Goal: Task Accomplishment & Management: Complete application form

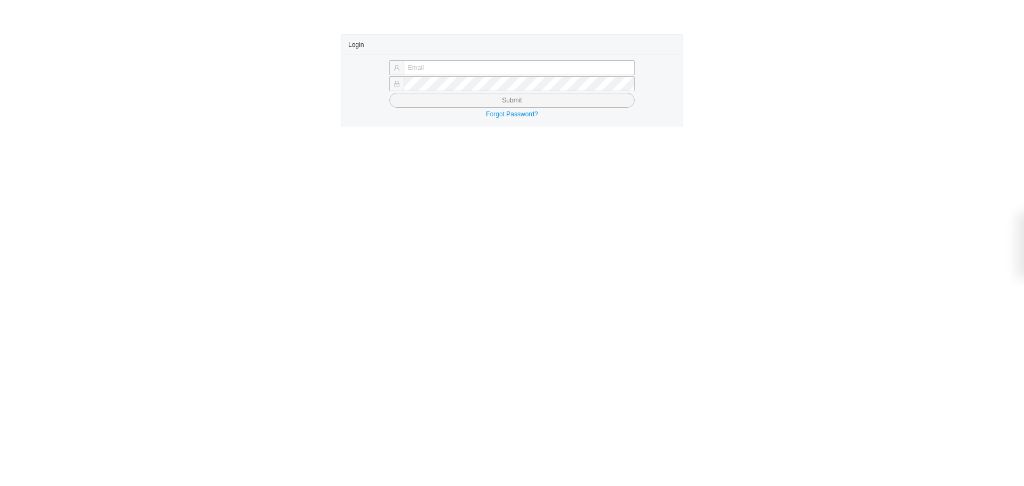
type input "butch@asbathnj.com"
click at [436, 104] on button "Submit" at bounding box center [511, 100] width 245 height 15
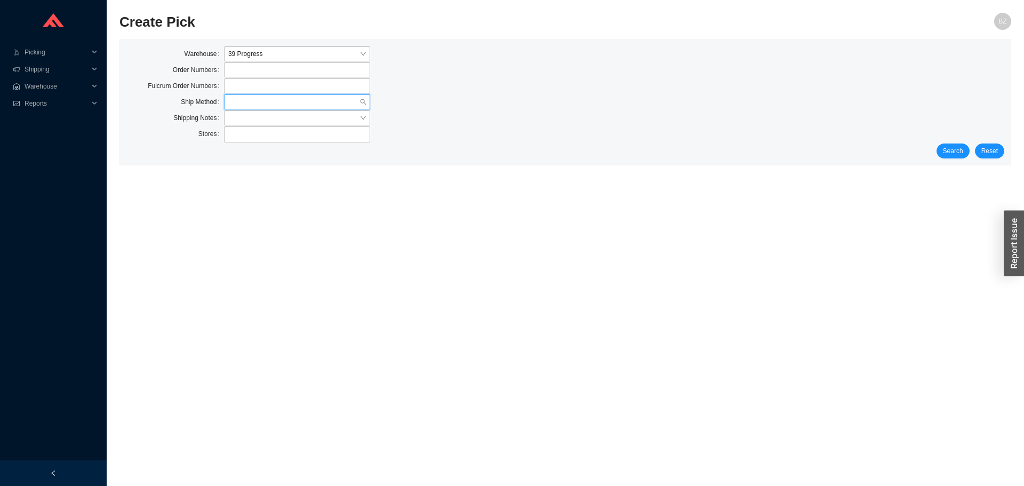
click at [250, 107] on input "search" at bounding box center [293, 102] width 131 height 14
click at [250, 165] on div "Our Truck" at bounding box center [297, 166] width 138 height 10
click at [973, 152] on div "Search Reset" at bounding box center [565, 150] width 878 height 15
click at [942, 152] on button "Search" at bounding box center [952, 150] width 33 height 15
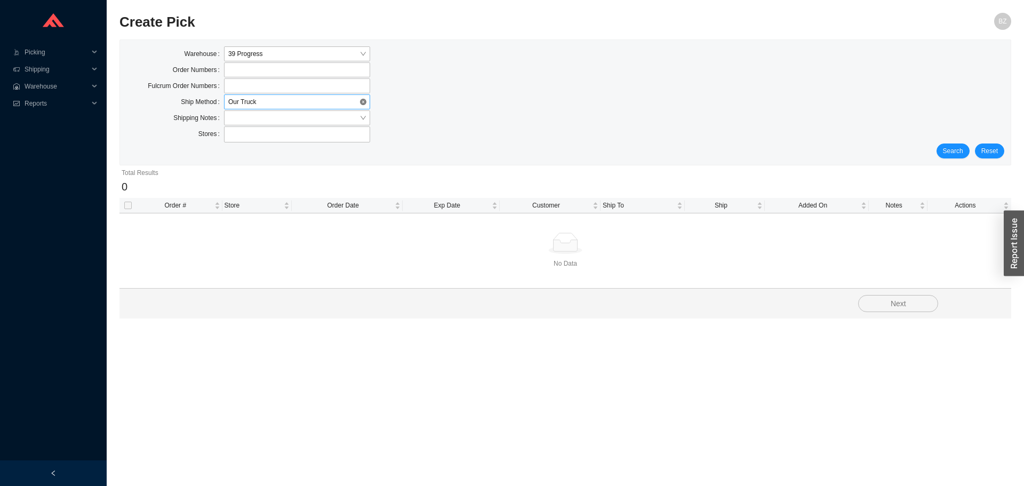
click at [259, 98] on span "Our Truck" at bounding box center [297, 102] width 138 height 14
click at [260, 102] on span "Our Truck" at bounding box center [297, 102] width 138 height 14
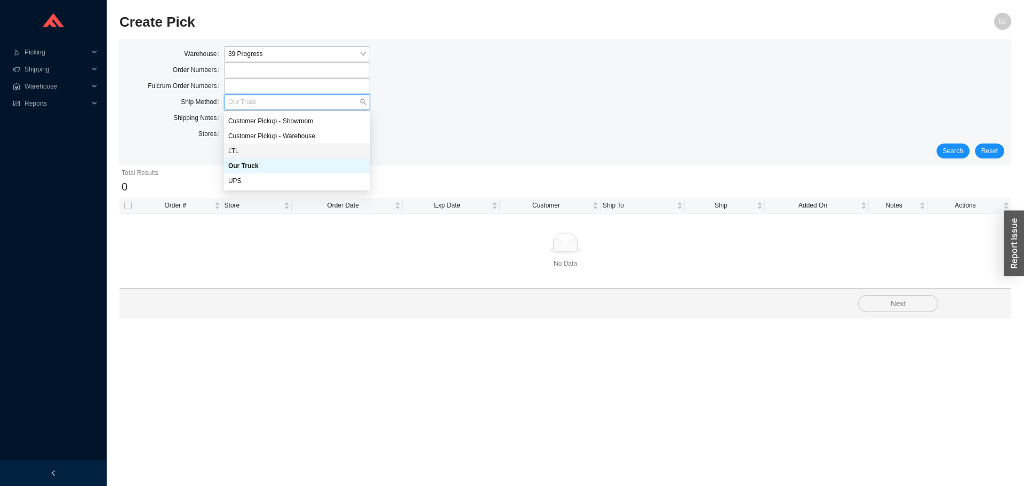
click at [236, 146] on div "LTL" at bounding box center [297, 150] width 146 height 15
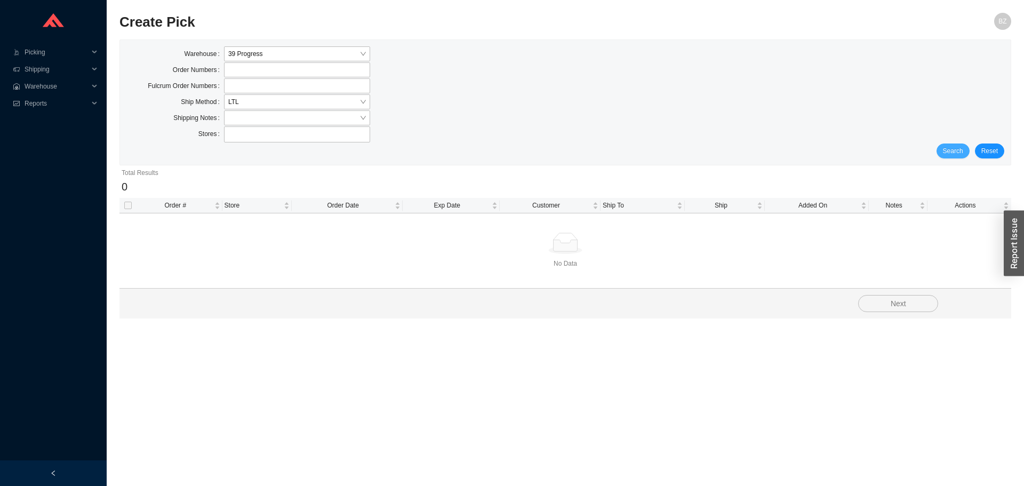
click at [952, 152] on span "Search" at bounding box center [953, 151] width 20 height 11
click at [269, 97] on span "LTL" at bounding box center [297, 102] width 138 height 14
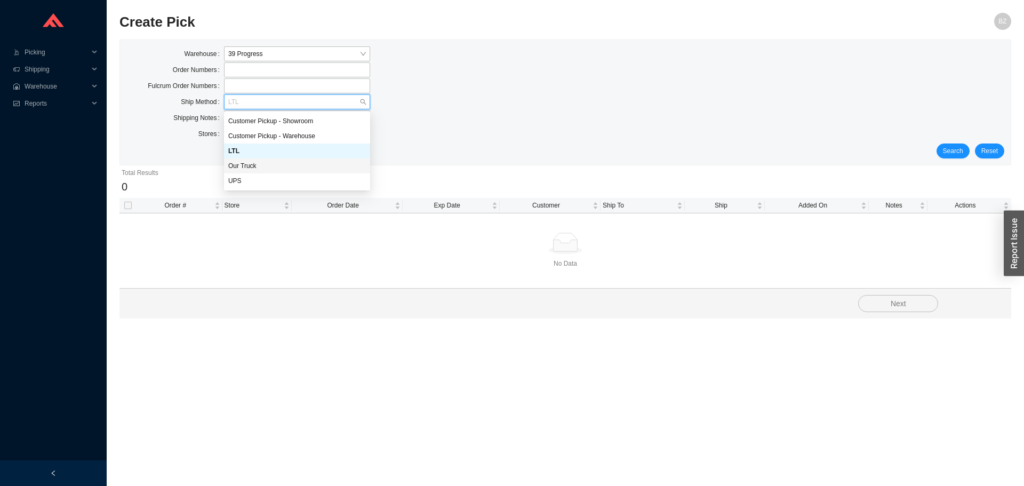
click at [247, 159] on div "Our Truck" at bounding box center [297, 165] width 146 height 15
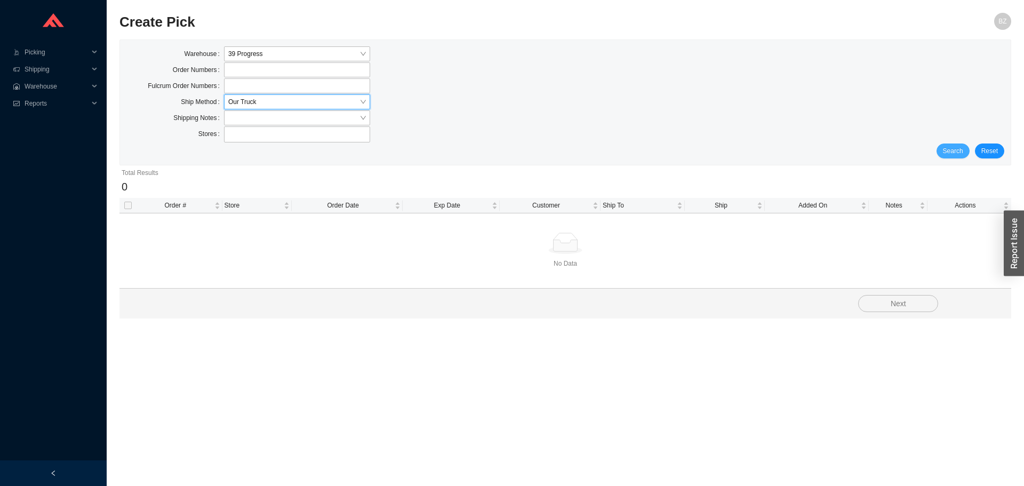
click at [960, 151] on span "Search" at bounding box center [953, 151] width 20 height 11
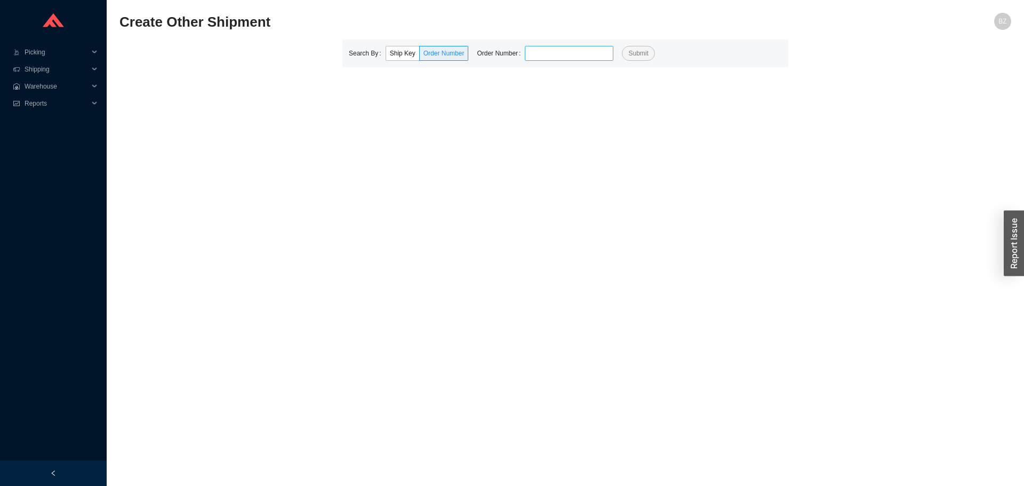
drag, startPoint x: 584, startPoint y: 57, endPoint x: 548, endPoint y: 49, distance: 36.5
click at [584, 57] on input "tel" at bounding box center [569, 53] width 89 height 15
type input "927432"
click at [622, 46] on button "Submit" at bounding box center [638, 53] width 33 height 15
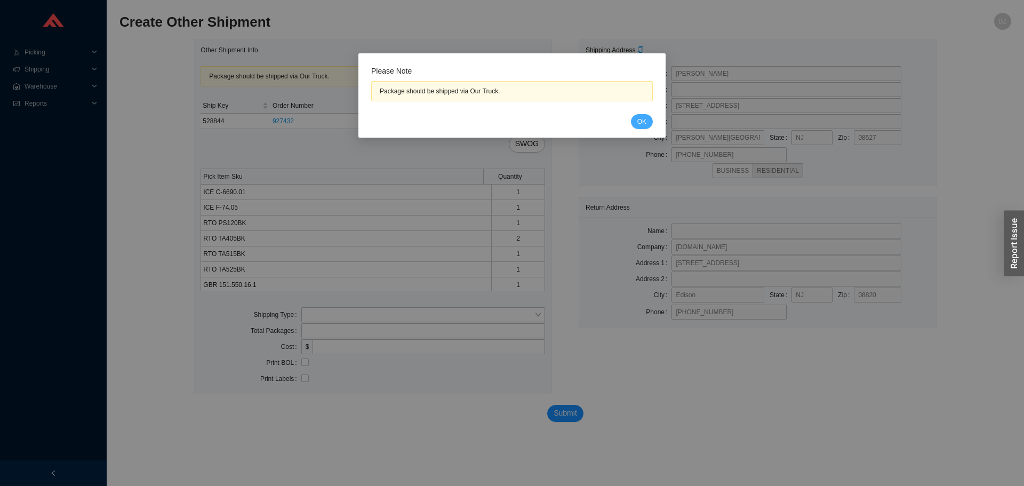
click at [639, 120] on span "OK" at bounding box center [641, 121] width 9 height 11
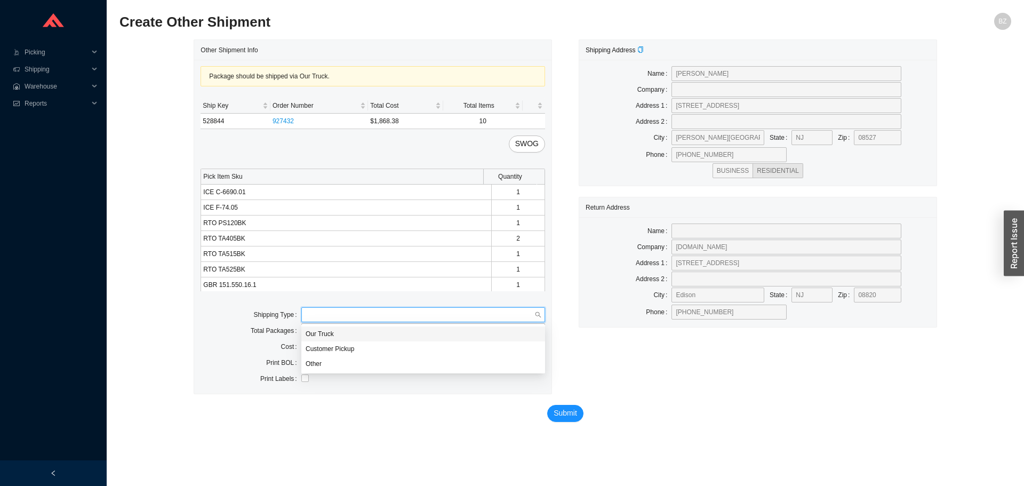
click at [329, 316] on input "search" at bounding box center [419, 315] width 229 height 14
click at [321, 328] on div "Our Truck" at bounding box center [423, 333] width 244 height 15
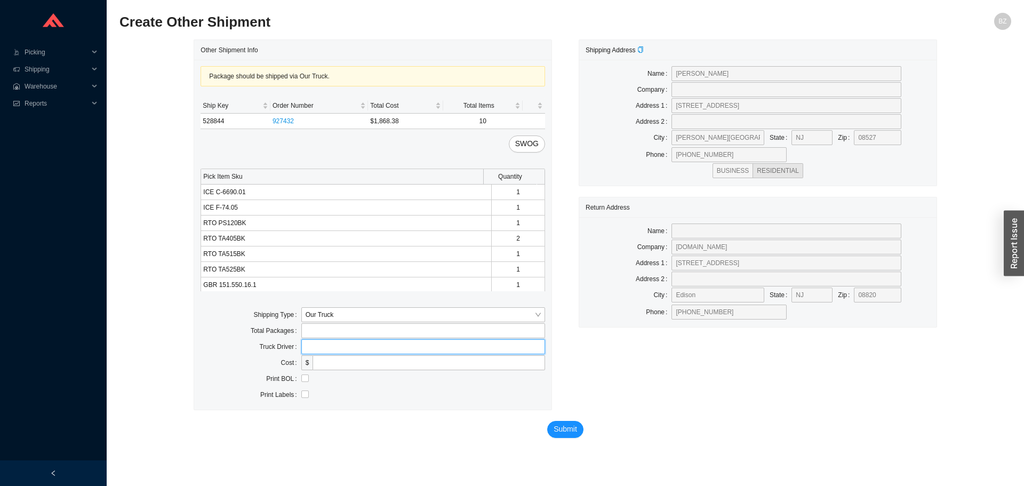
click at [336, 342] on input "text" at bounding box center [423, 346] width 244 height 15
type input "bz"
click at [302, 379] on input "checkbox" at bounding box center [304, 377] width 7 height 7
checkbox input "true"
click at [560, 426] on span "Submit" at bounding box center [564, 429] width 23 height 12
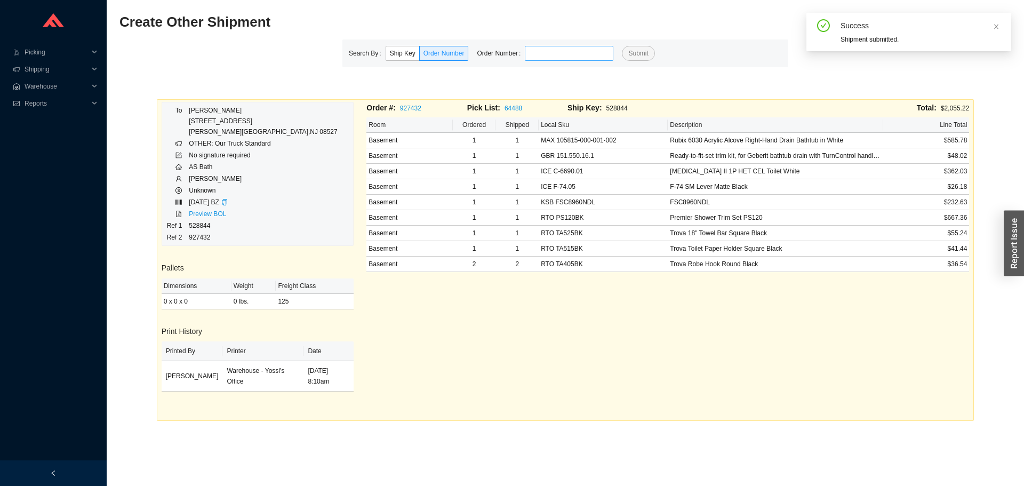
click at [533, 58] on input "tel" at bounding box center [569, 53] width 89 height 15
type input "929895"
click at [622, 46] on button "Submit" at bounding box center [638, 53] width 33 height 15
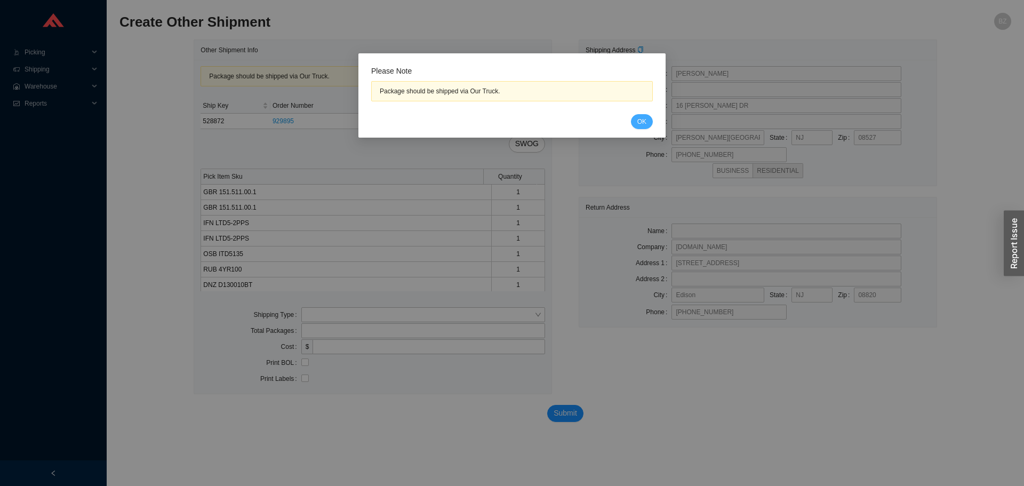
click at [640, 128] on button "OK" at bounding box center [642, 121] width 22 height 15
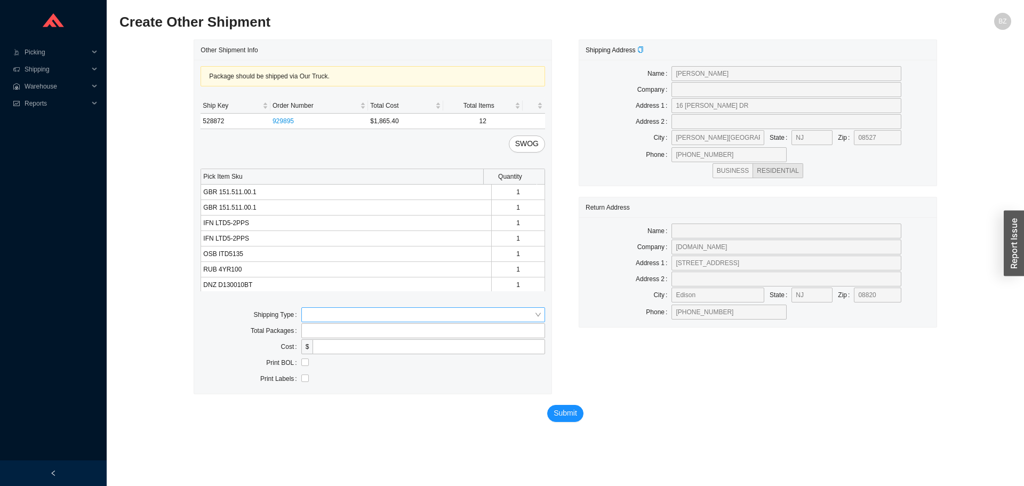
click at [320, 319] on input "search" at bounding box center [419, 315] width 229 height 14
click at [315, 333] on div "Our Truck" at bounding box center [422, 334] width 235 height 10
drag, startPoint x: 330, startPoint y: 342, endPoint x: 345, endPoint y: 348, distance: 16.5
click at [330, 342] on input "text" at bounding box center [423, 346] width 244 height 15
type input "bz"
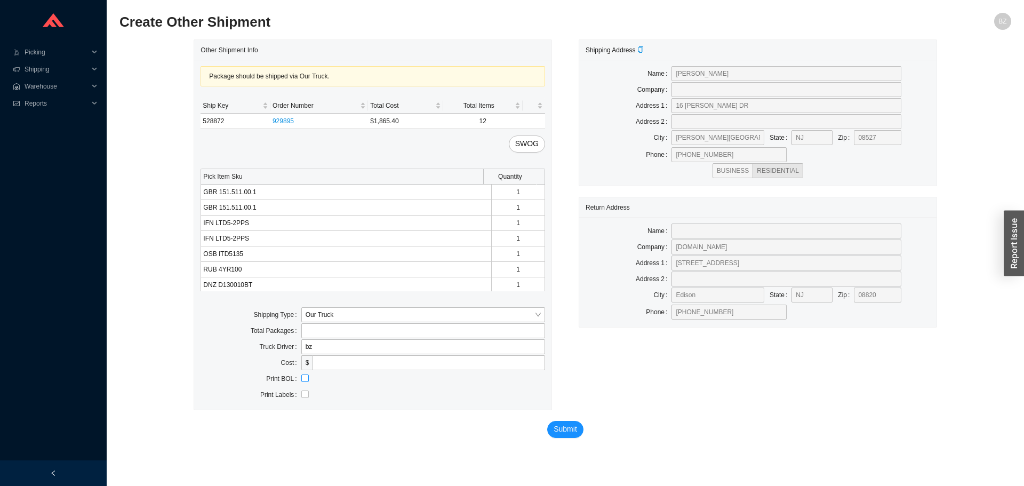
click at [303, 381] on input "checkbox" at bounding box center [304, 377] width 7 height 7
checkbox input "true"
click at [560, 427] on span "Submit" at bounding box center [564, 429] width 23 height 12
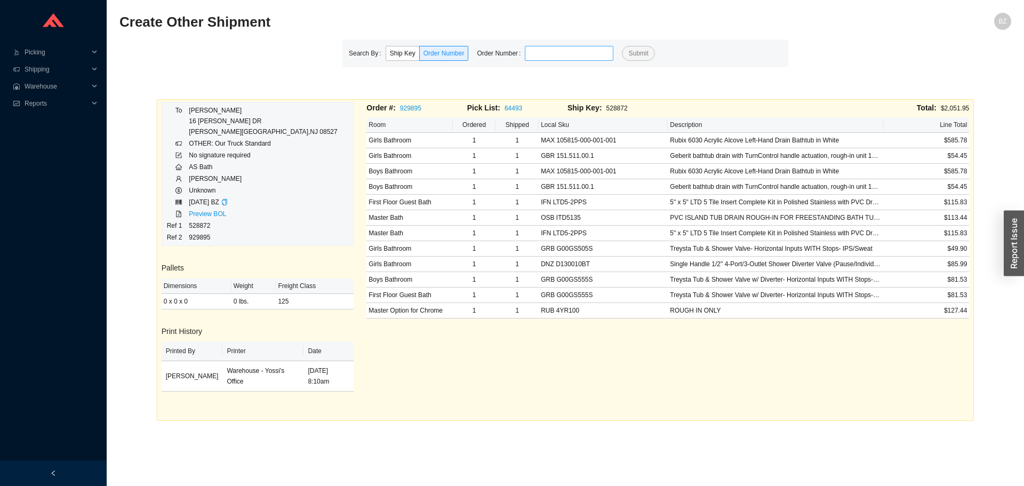
click at [570, 53] on input "tel" at bounding box center [569, 53] width 89 height 15
click at [622, 46] on button "Submit" at bounding box center [638, 53] width 33 height 15
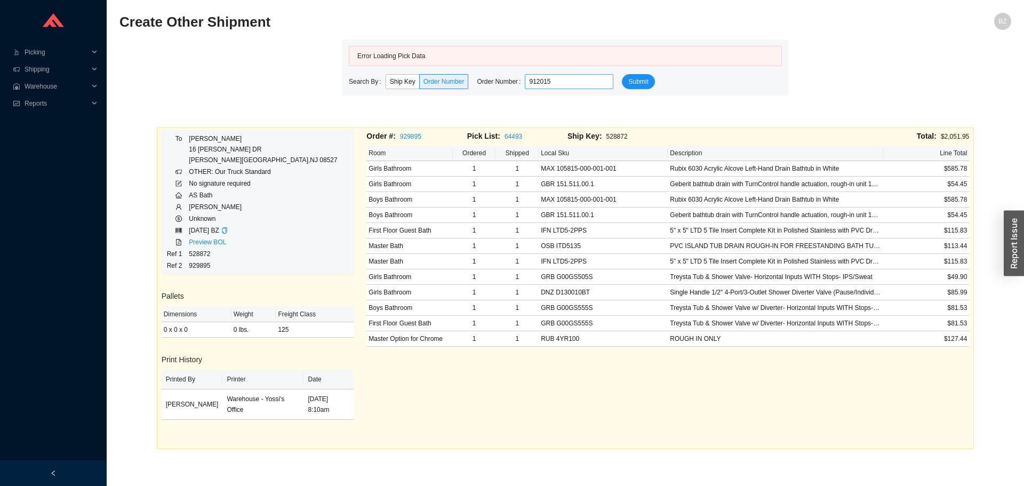
drag, startPoint x: 530, startPoint y: 85, endPoint x: 525, endPoint y: 89, distance: 6.2
click at [525, 89] on input "912015" at bounding box center [569, 81] width 89 height 15
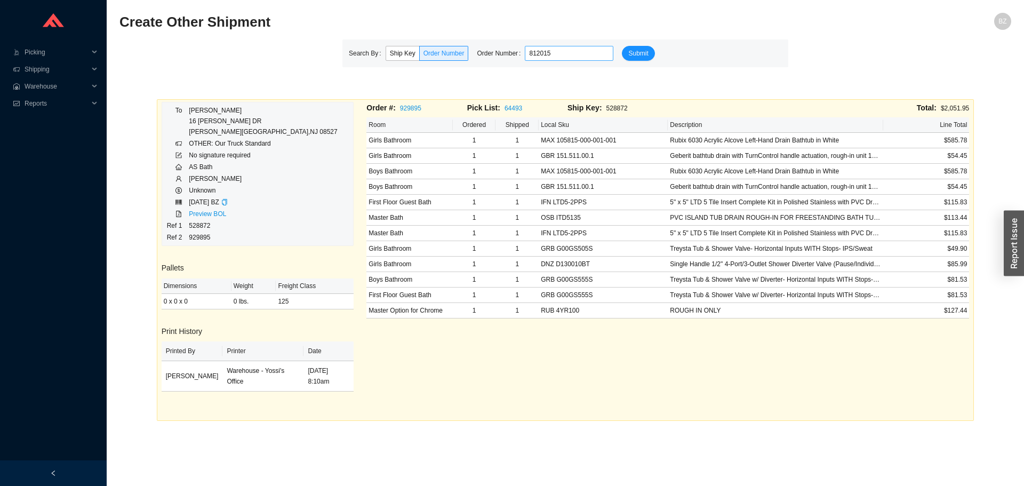
type input "812015"
click at [622, 46] on button "Submit" at bounding box center [638, 53] width 33 height 15
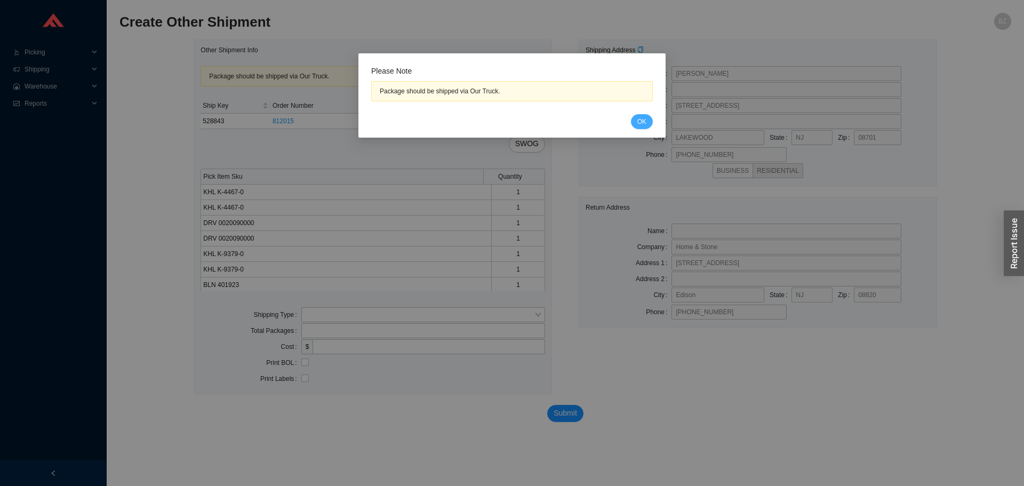
click at [652, 119] on button "OK" at bounding box center [642, 121] width 22 height 15
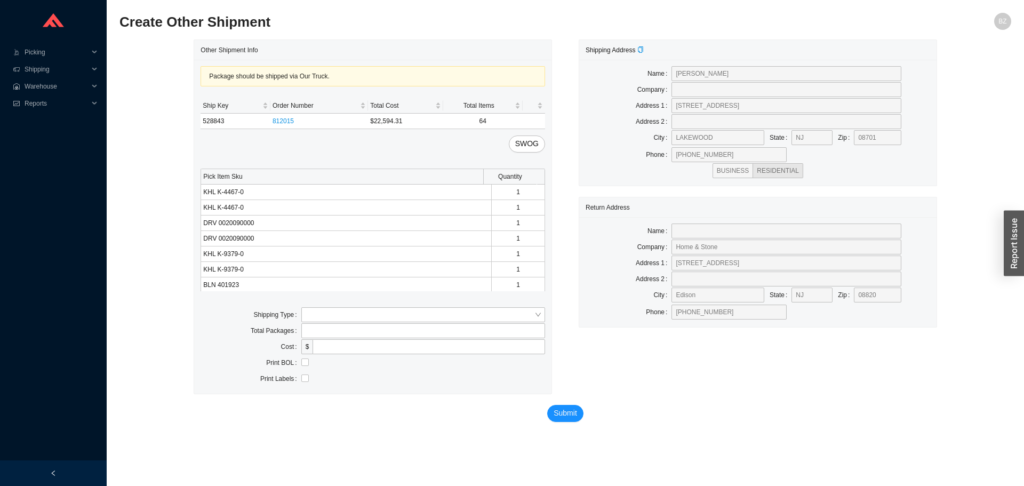
click at [642, 119] on label "Address 2" at bounding box center [654, 121] width 36 height 15
click at [337, 312] on input "search" at bounding box center [419, 315] width 229 height 14
click at [331, 336] on div "Our Truck" at bounding box center [422, 334] width 235 height 10
click at [341, 349] on input "text" at bounding box center [423, 346] width 244 height 15
type input "bz"
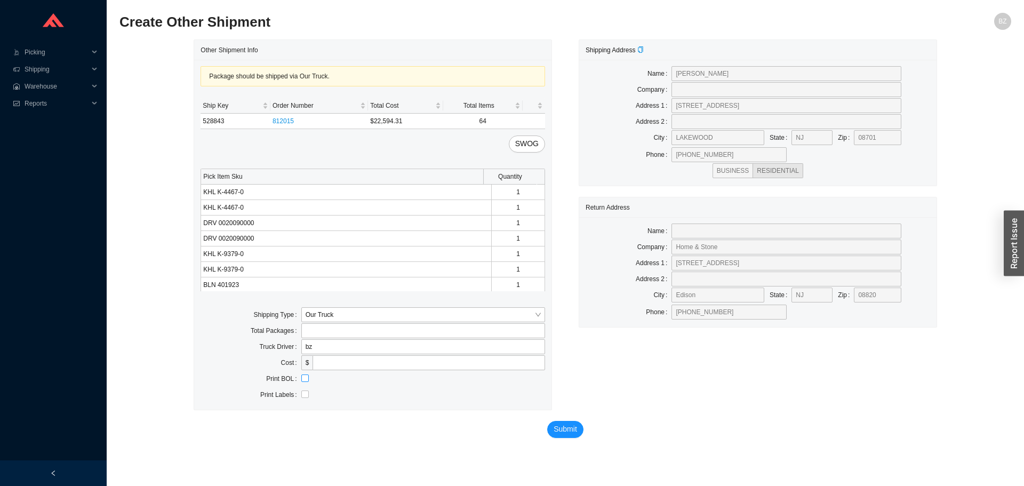
click at [303, 381] on input "checkbox" at bounding box center [304, 377] width 7 height 7
checkbox input "true"
click at [568, 429] on span "Submit" at bounding box center [564, 429] width 23 height 12
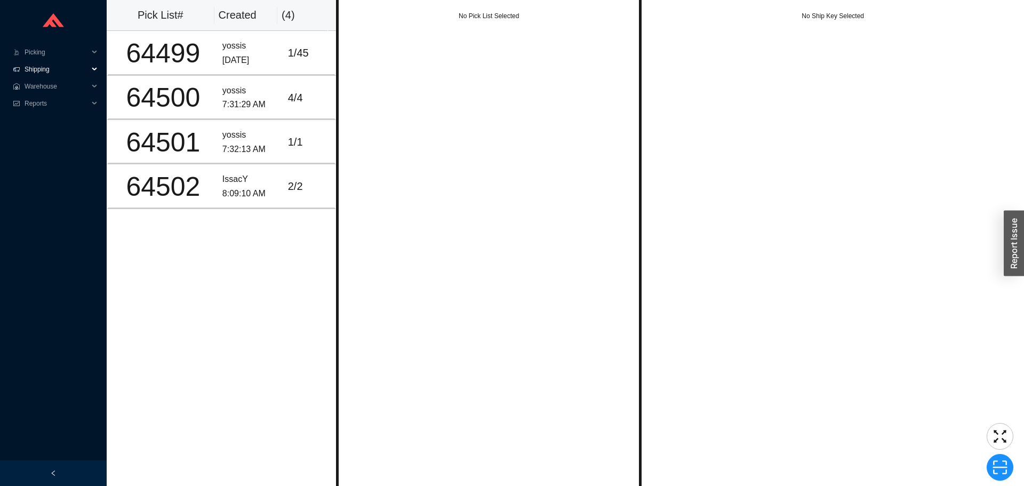
click at [42, 61] on span "Shipping" at bounding box center [57, 69] width 64 height 17
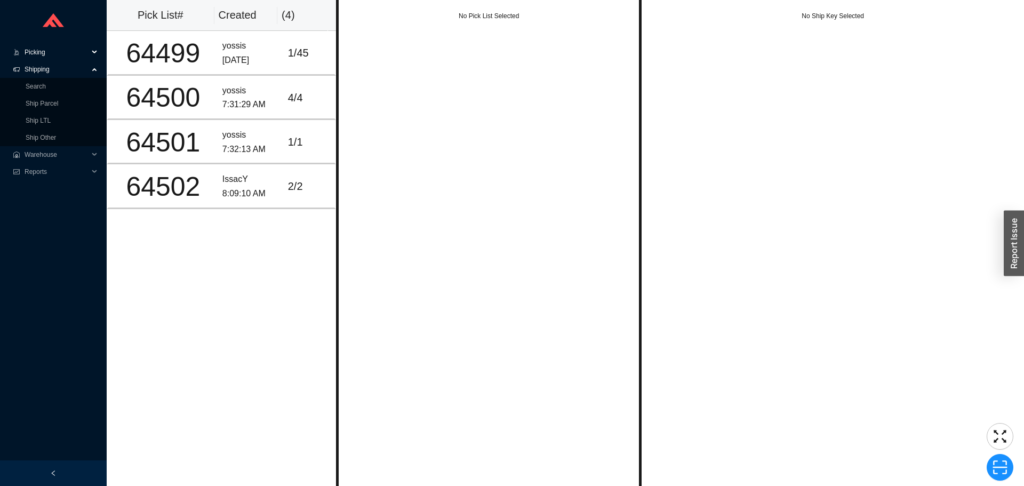
click at [40, 52] on span "Picking" at bounding box center [57, 52] width 64 height 17
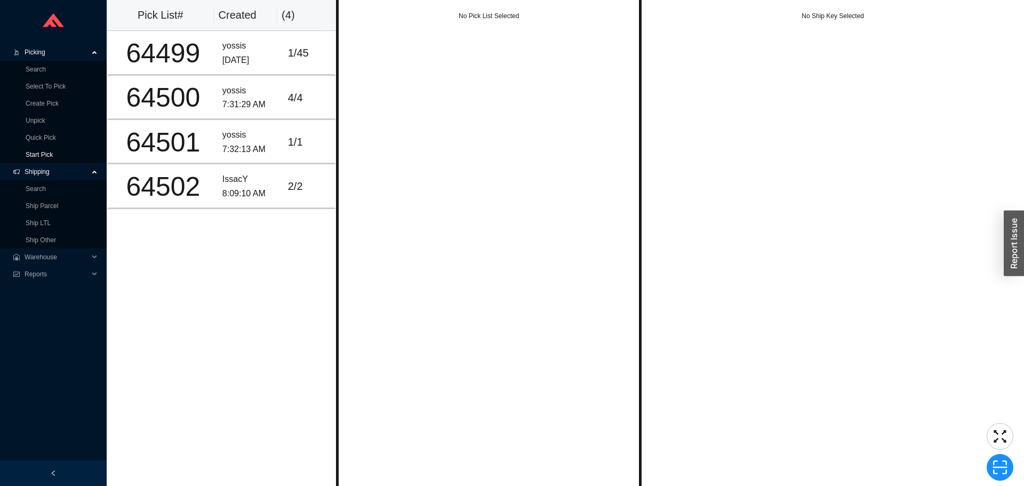
click at [37, 151] on link "Start Pick" at bounding box center [39, 154] width 27 height 7
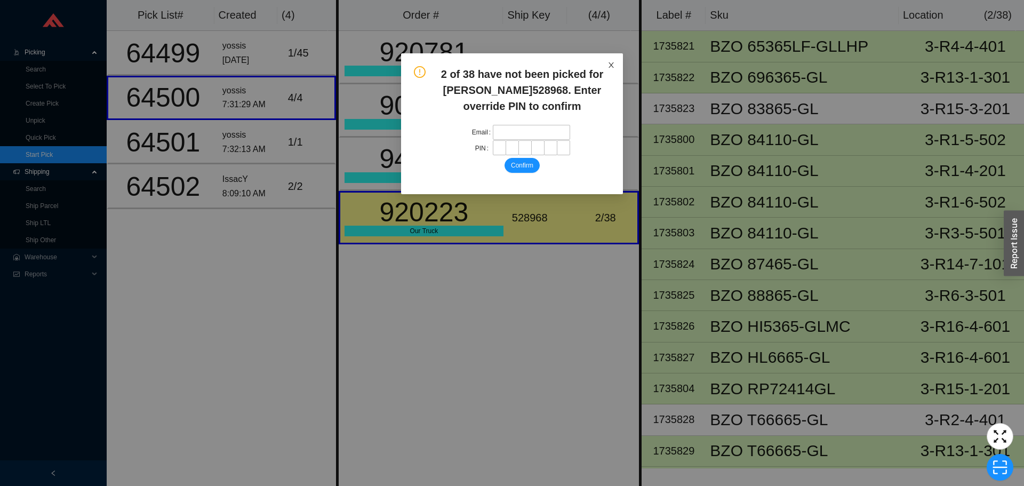
click at [614, 64] on icon "close" at bounding box center [610, 64] width 7 height 7
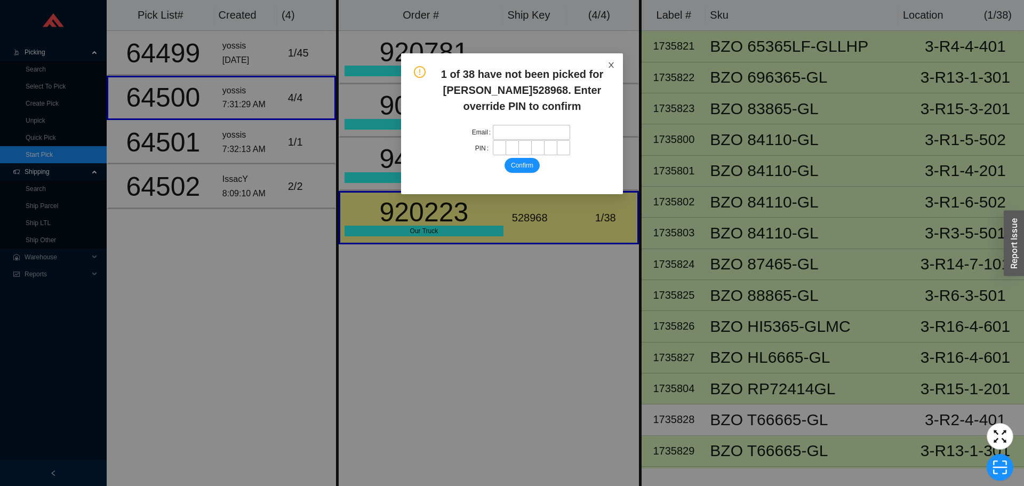
click at [612, 67] on icon "close" at bounding box center [610, 64] width 7 height 7
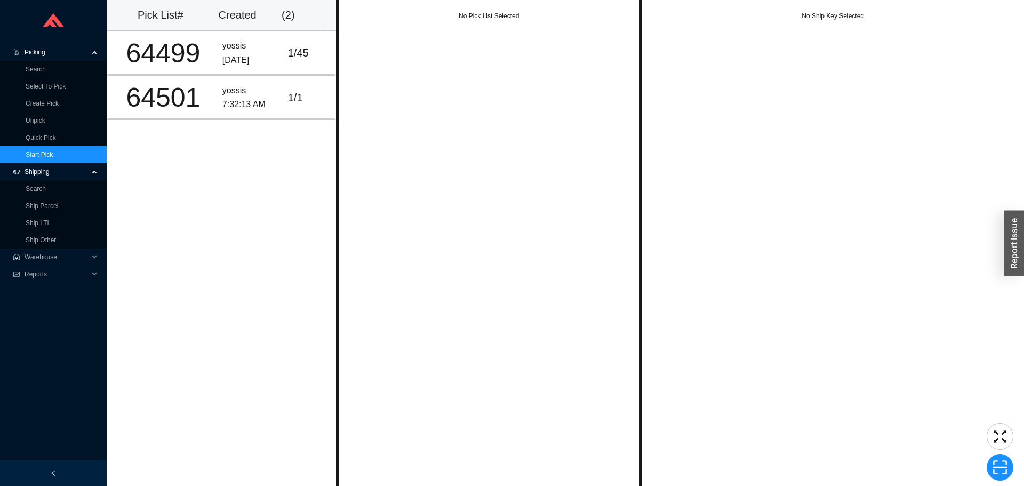
click at [27, 54] on span "Picking" at bounding box center [57, 52] width 64 height 17
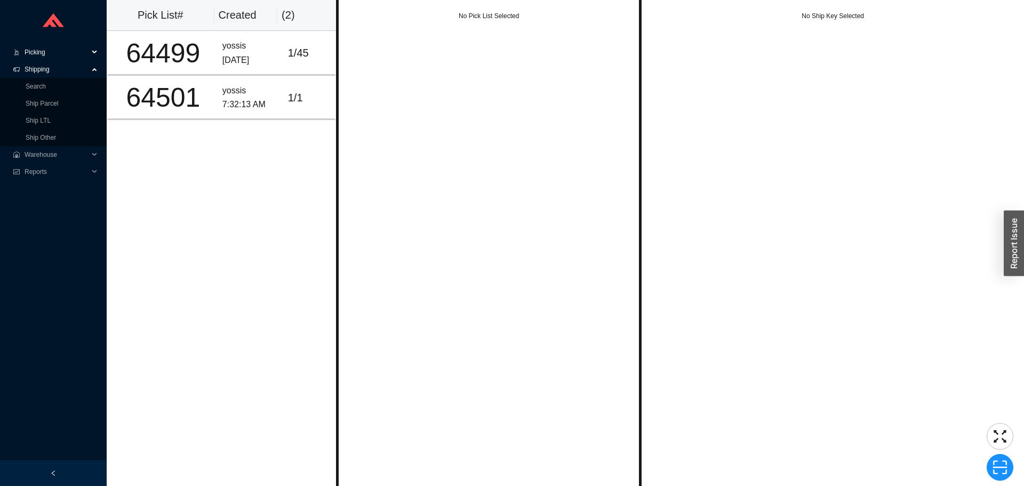
click at [47, 71] on span "Shipping" at bounding box center [57, 69] width 64 height 17
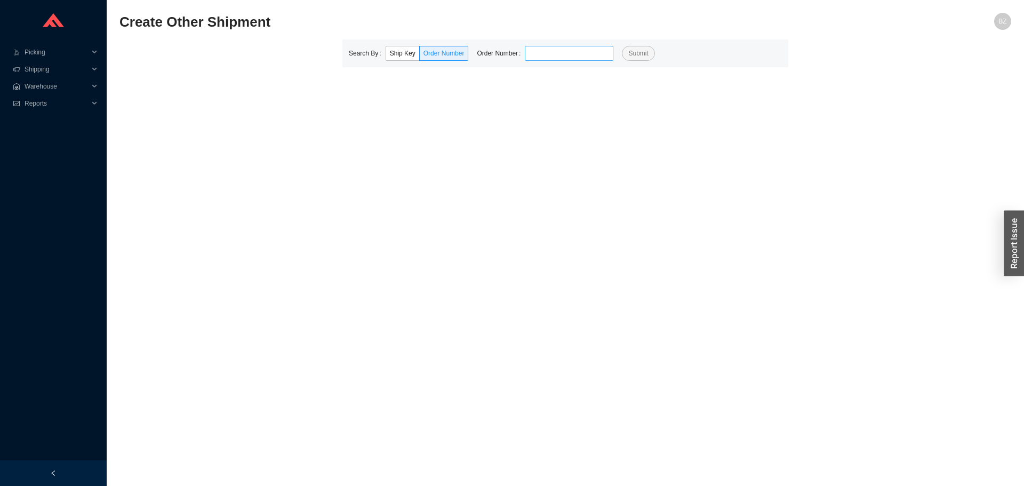
click at [543, 55] on input "tel" at bounding box center [569, 53] width 89 height 15
click at [622, 46] on button "Submit" at bounding box center [638, 53] width 33 height 15
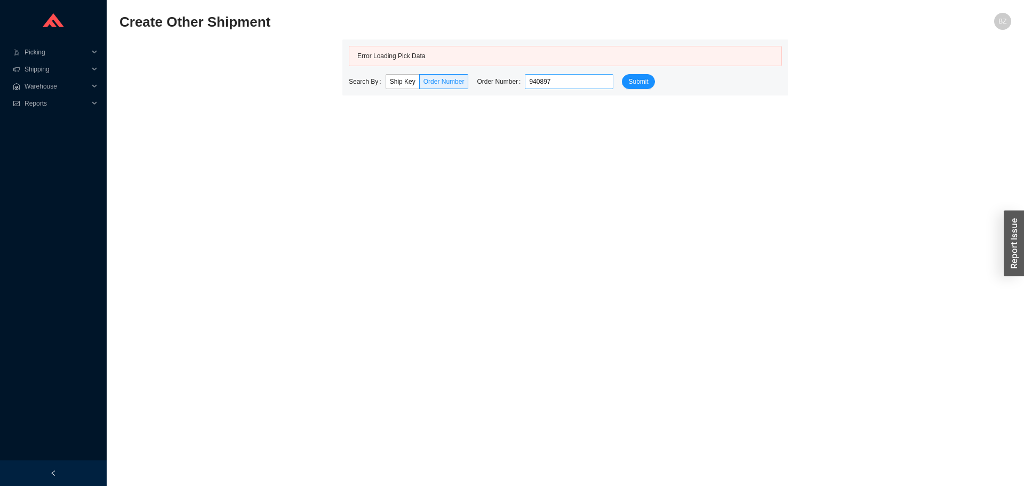
click at [559, 89] on input "940897" at bounding box center [569, 81] width 89 height 15
click at [558, 79] on input "940897" at bounding box center [569, 81] width 89 height 15
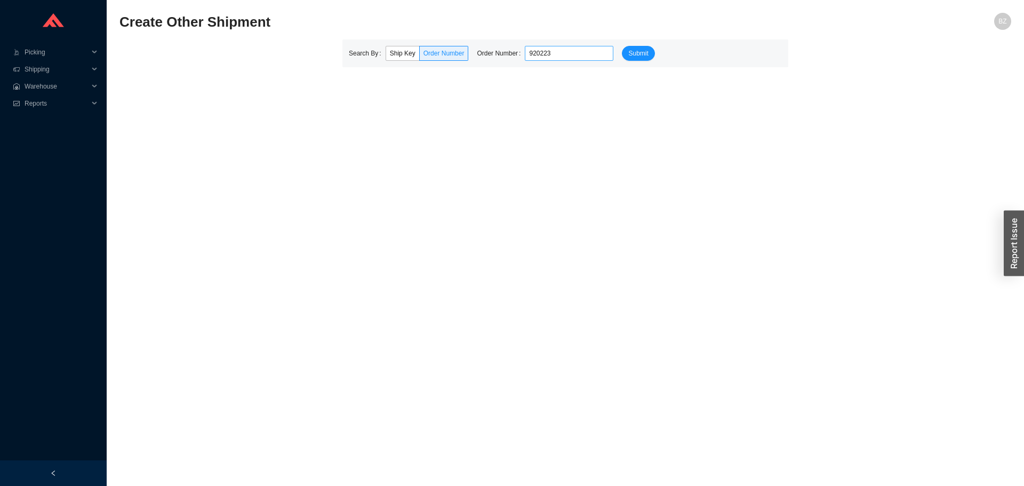
type input "920223"
click at [622, 46] on button "Submit" at bounding box center [638, 53] width 33 height 15
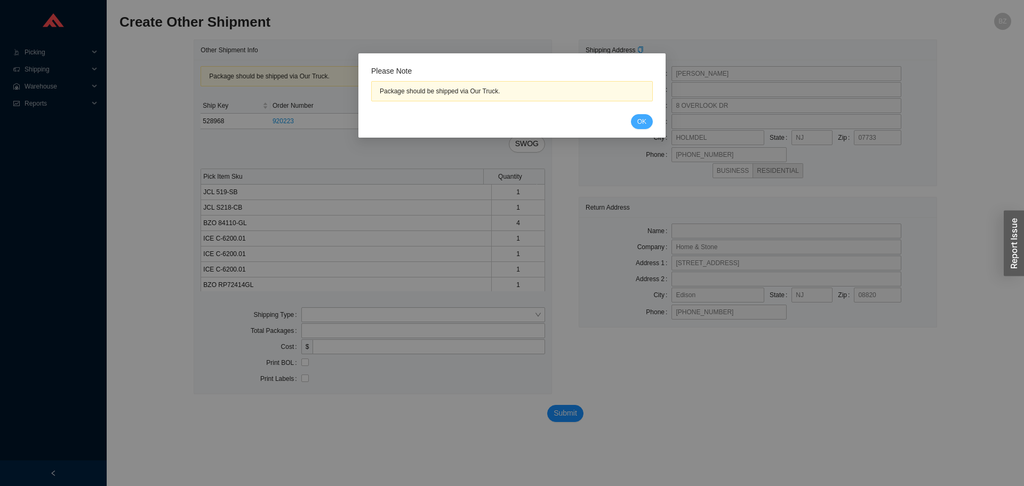
click at [643, 120] on span "OK" at bounding box center [641, 121] width 9 height 11
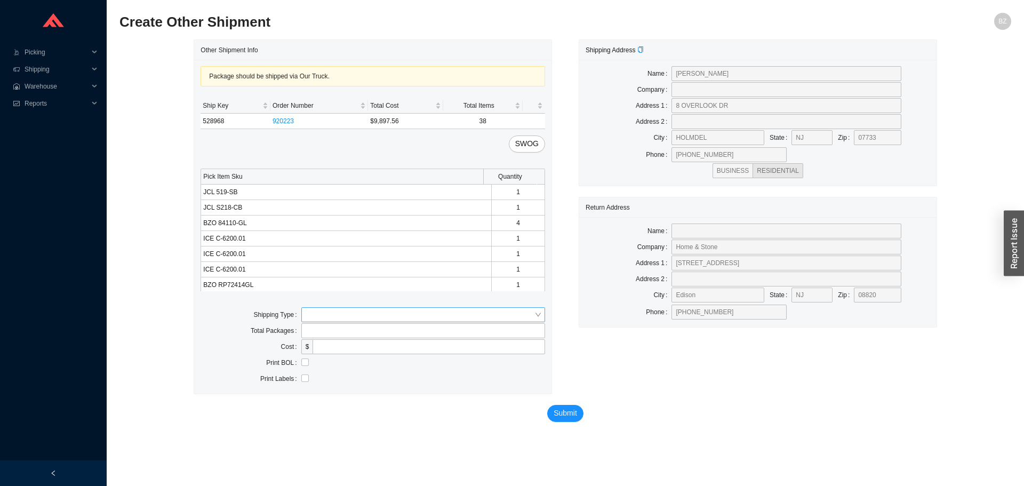
click at [336, 316] on input "search" at bounding box center [419, 315] width 229 height 14
click at [316, 333] on div "Our Truck" at bounding box center [422, 334] width 235 height 10
drag, startPoint x: 327, startPoint y: 344, endPoint x: 337, endPoint y: 356, distance: 15.5
click at [327, 344] on input "text" at bounding box center [423, 346] width 244 height 15
type input "bz"
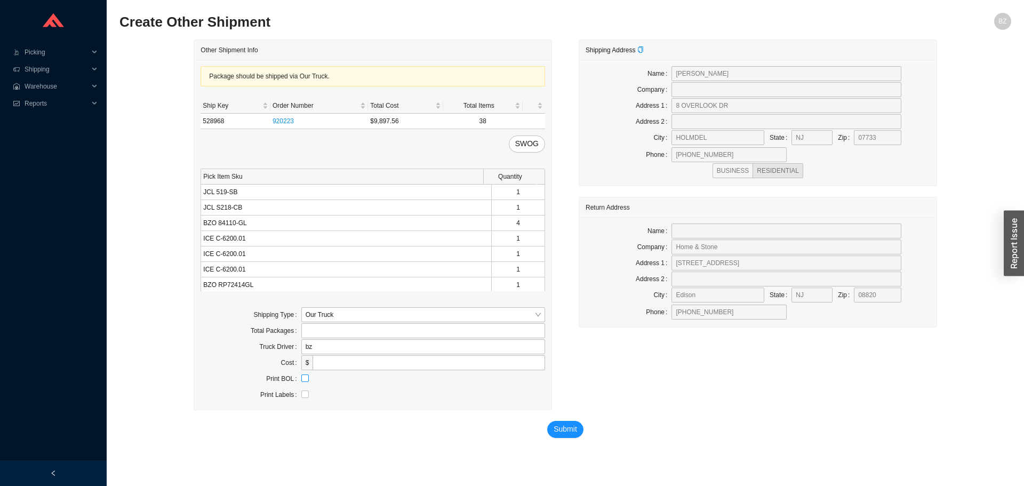
click at [305, 380] on input "checkbox" at bounding box center [304, 377] width 7 height 7
checkbox input "true"
click at [553, 433] on span "Submit" at bounding box center [564, 429] width 23 height 12
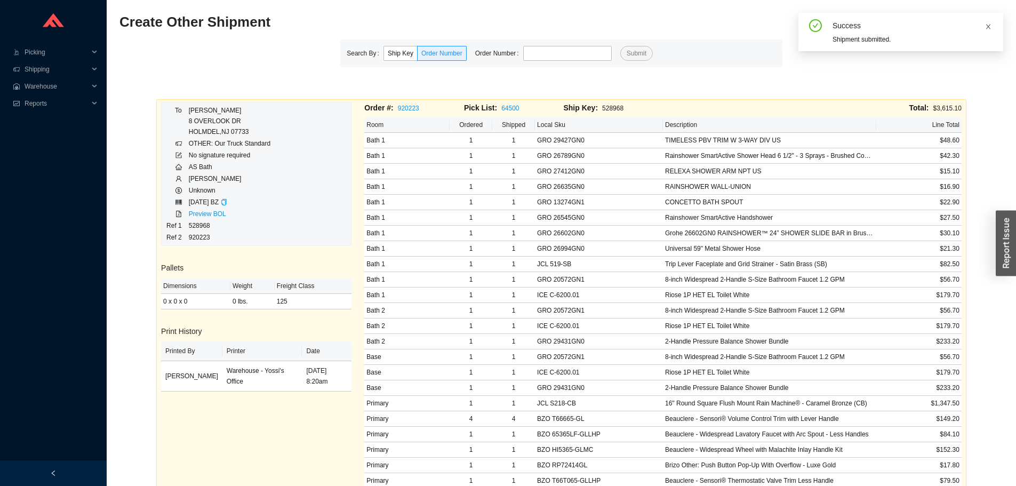
click at [988, 25] on icon "close" at bounding box center [988, 26] width 6 height 6
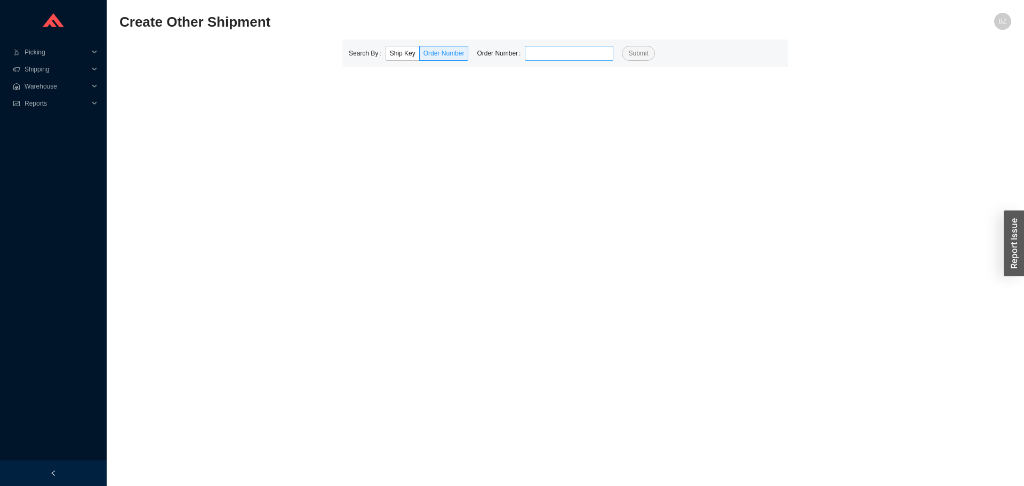
click at [535, 54] on input "tel" at bounding box center [569, 53] width 89 height 15
type input "940897"
click at [622, 46] on button "Submit" at bounding box center [638, 53] width 33 height 15
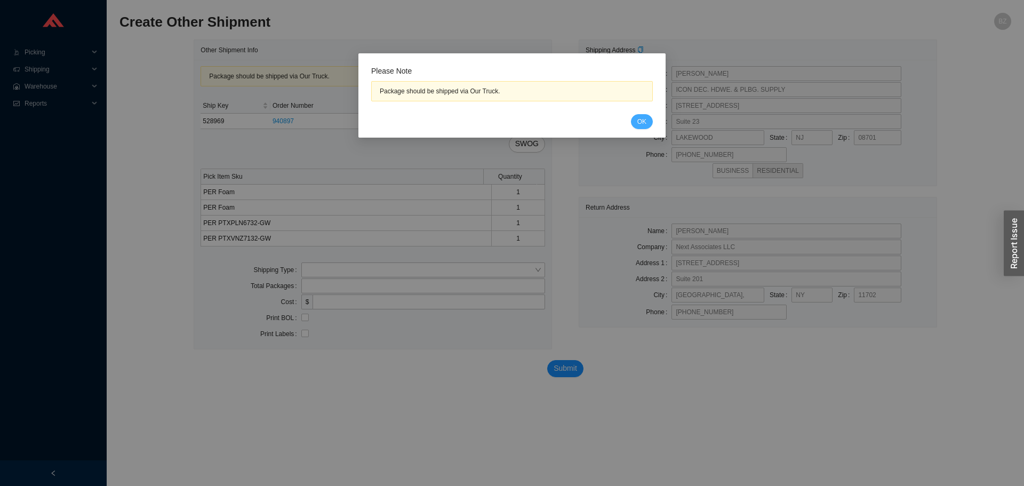
click at [641, 119] on span "OK" at bounding box center [641, 121] width 9 height 11
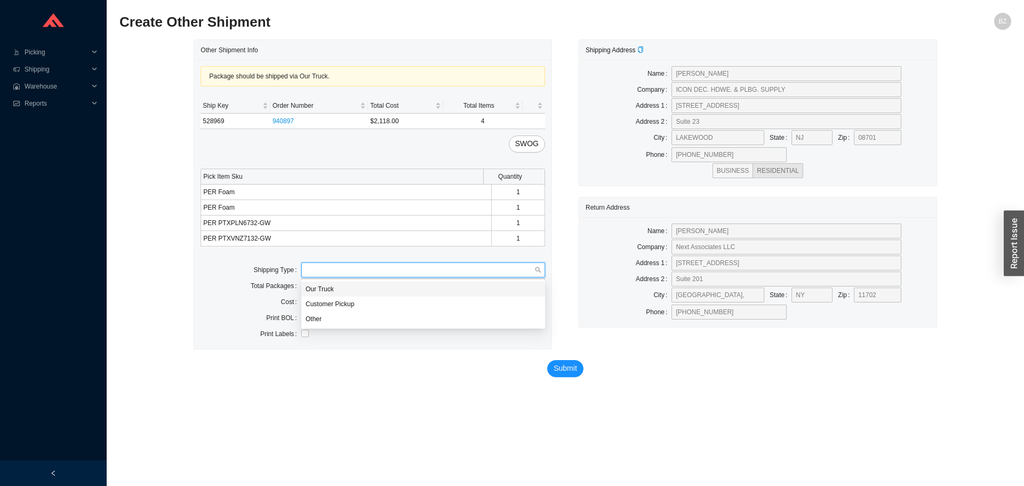
click at [357, 270] on input "search" at bounding box center [419, 270] width 229 height 14
click at [341, 284] on div "Our Truck" at bounding box center [423, 289] width 244 height 15
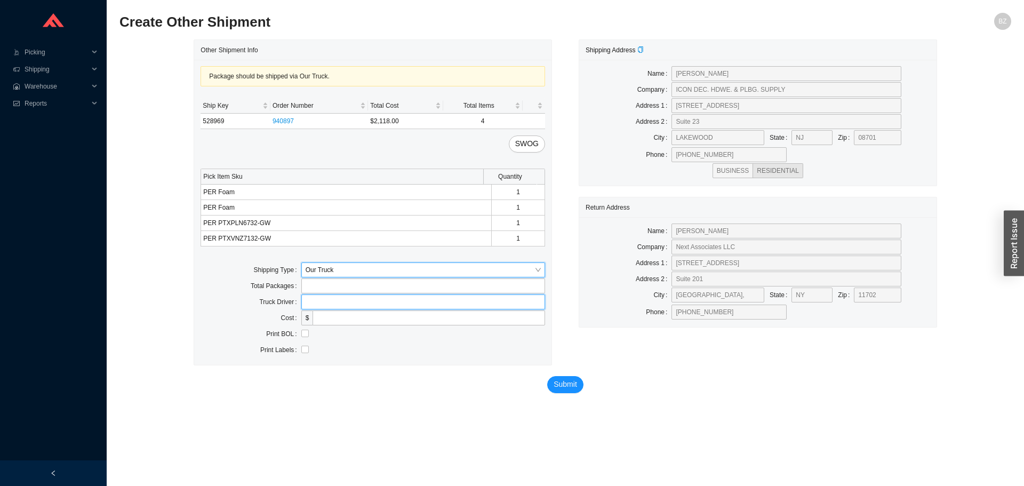
click at [368, 309] on input "text" at bounding box center [423, 301] width 244 height 15
type input "bz"
click at [304, 337] on input "checkbox" at bounding box center [304, 332] width 7 height 7
checkbox input "true"
click at [564, 389] on span "Submit" at bounding box center [564, 384] width 23 height 12
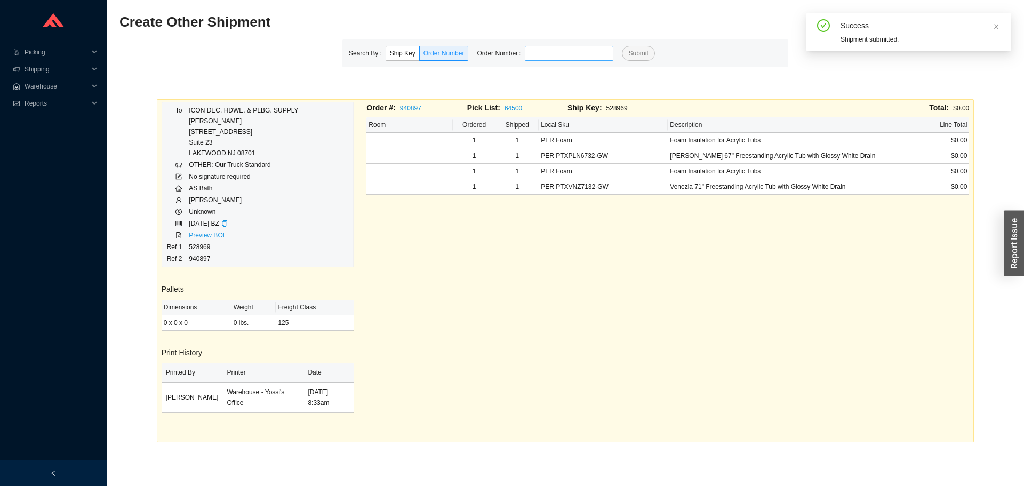
click at [554, 51] on input "tel" at bounding box center [569, 53] width 89 height 15
type input "902109"
click at [622, 46] on button "Submit" at bounding box center [638, 53] width 33 height 15
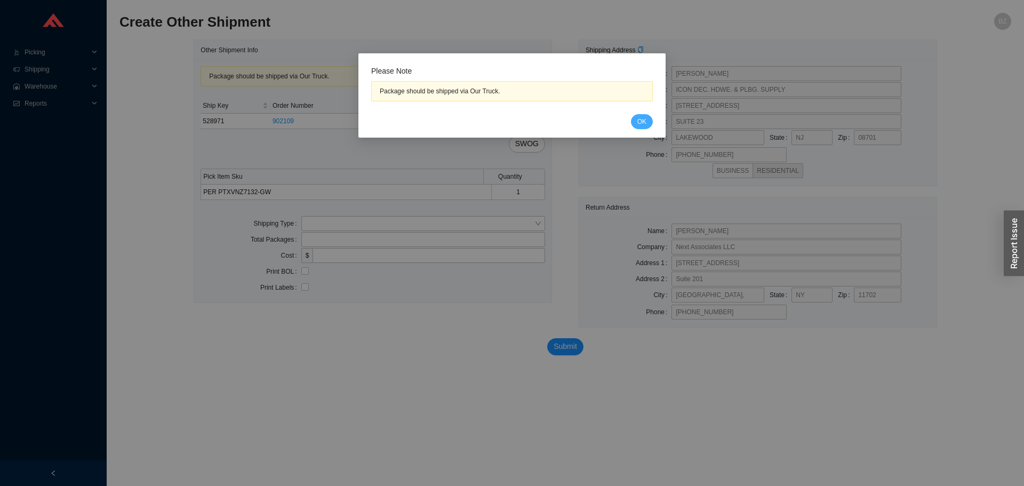
click at [642, 124] on span "OK" at bounding box center [641, 121] width 9 height 11
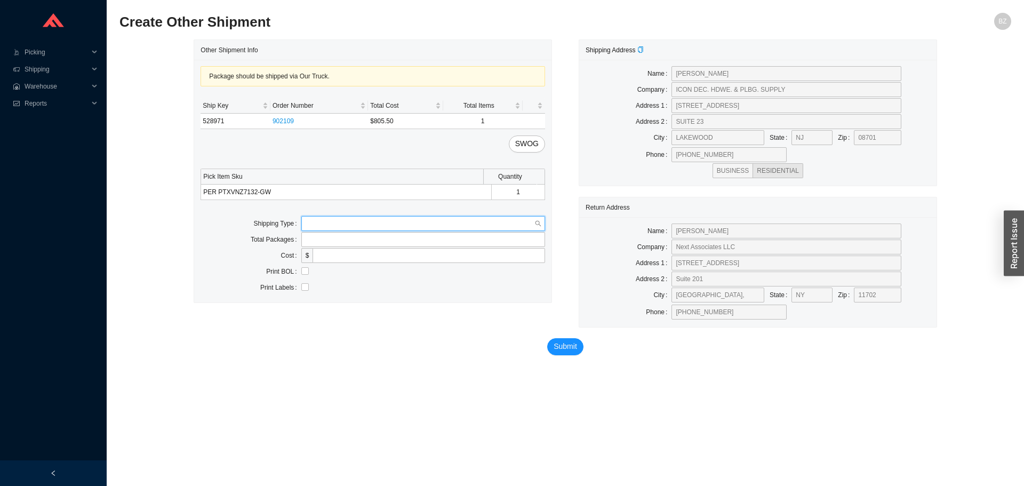
click at [323, 227] on input "search" at bounding box center [419, 223] width 229 height 14
click at [323, 237] on div "Our Truck" at bounding box center [423, 242] width 244 height 15
drag, startPoint x: 345, startPoint y: 252, endPoint x: 351, endPoint y: 262, distance: 11.5
click at [345, 252] on input "text" at bounding box center [423, 255] width 244 height 15
type input "bz"
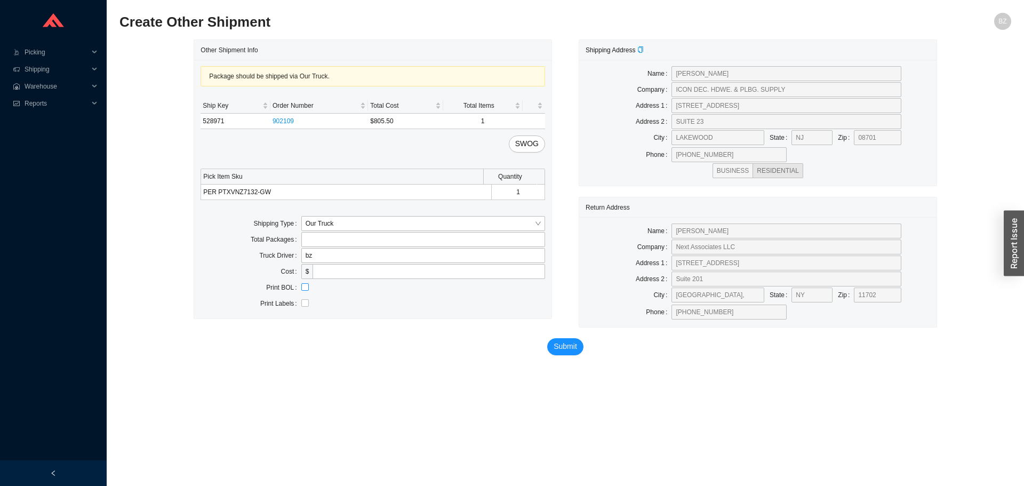
click at [307, 288] on input "checkbox" at bounding box center [304, 286] width 7 height 7
checkbox input "true"
click at [561, 344] on span "Submit" at bounding box center [564, 346] width 23 height 12
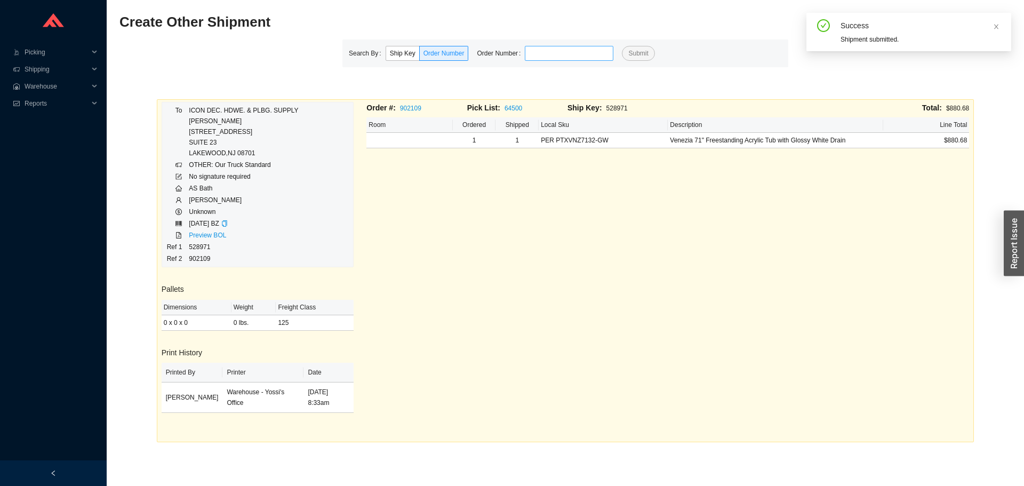
click at [542, 60] on input "tel" at bounding box center [569, 53] width 89 height 15
type input "920781"
click at [622, 46] on button "Submit" at bounding box center [638, 53] width 33 height 15
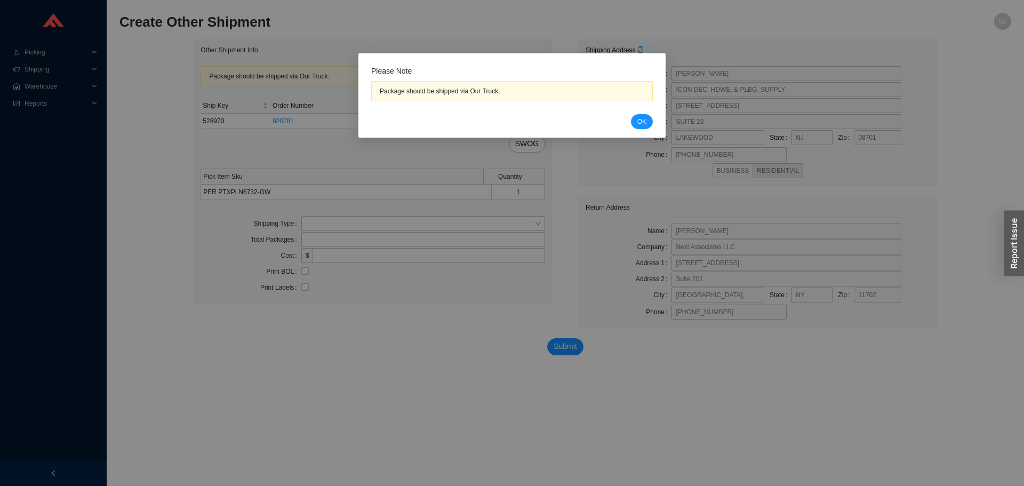
click at [652, 117] on div "Cancel OK" at bounding box center [512, 121] width 282 height 15
click at [639, 127] on button "OK" at bounding box center [642, 121] width 22 height 15
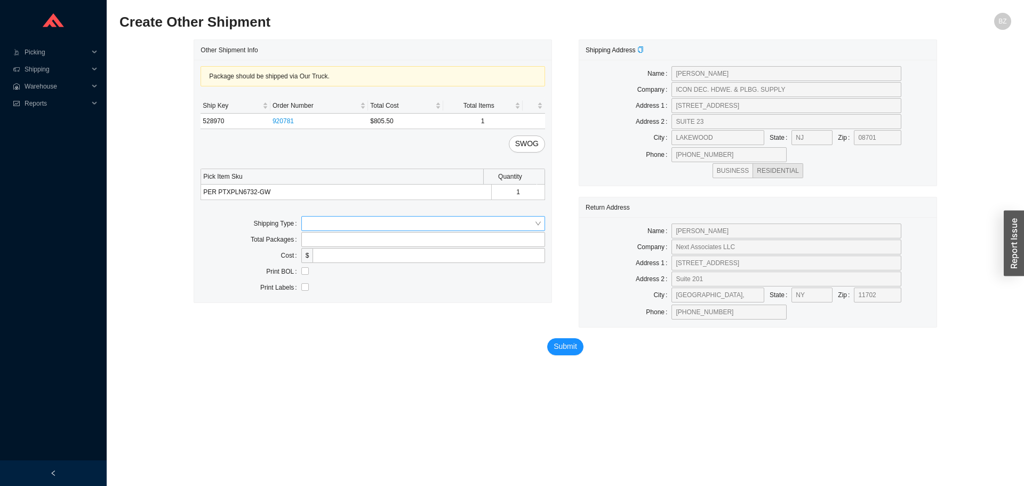
click at [375, 229] on input "search" at bounding box center [419, 223] width 229 height 14
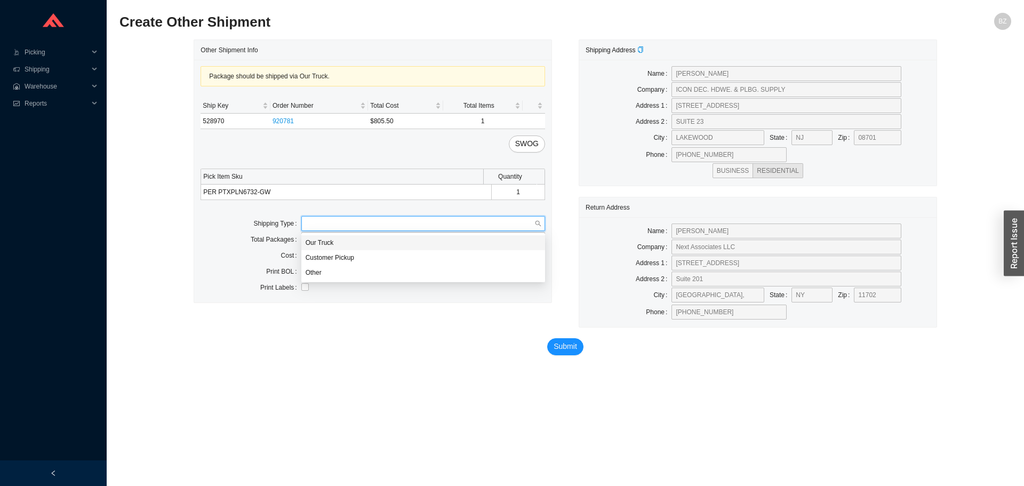
click at [341, 236] on div "Our Truck" at bounding box center [423, 242] width 244 height 15
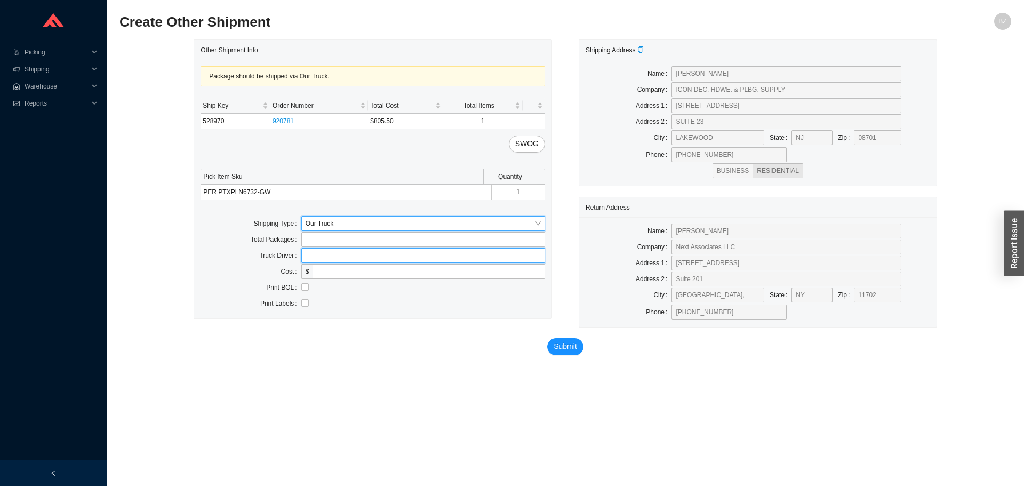
click at [342, 254] on input "text" at bounding box center [423, 255] width 244 height 15
type input "bz"
click at [307, 286] on input "checkbox" at bounding box center [304, 286] width 7 height 7
checkbox input "true"
click at [568, 348] on span "Submit" at bounding box center [564, 346] width 23 height 12
